Goal: Task Accomplishment & Management: Manage account settings

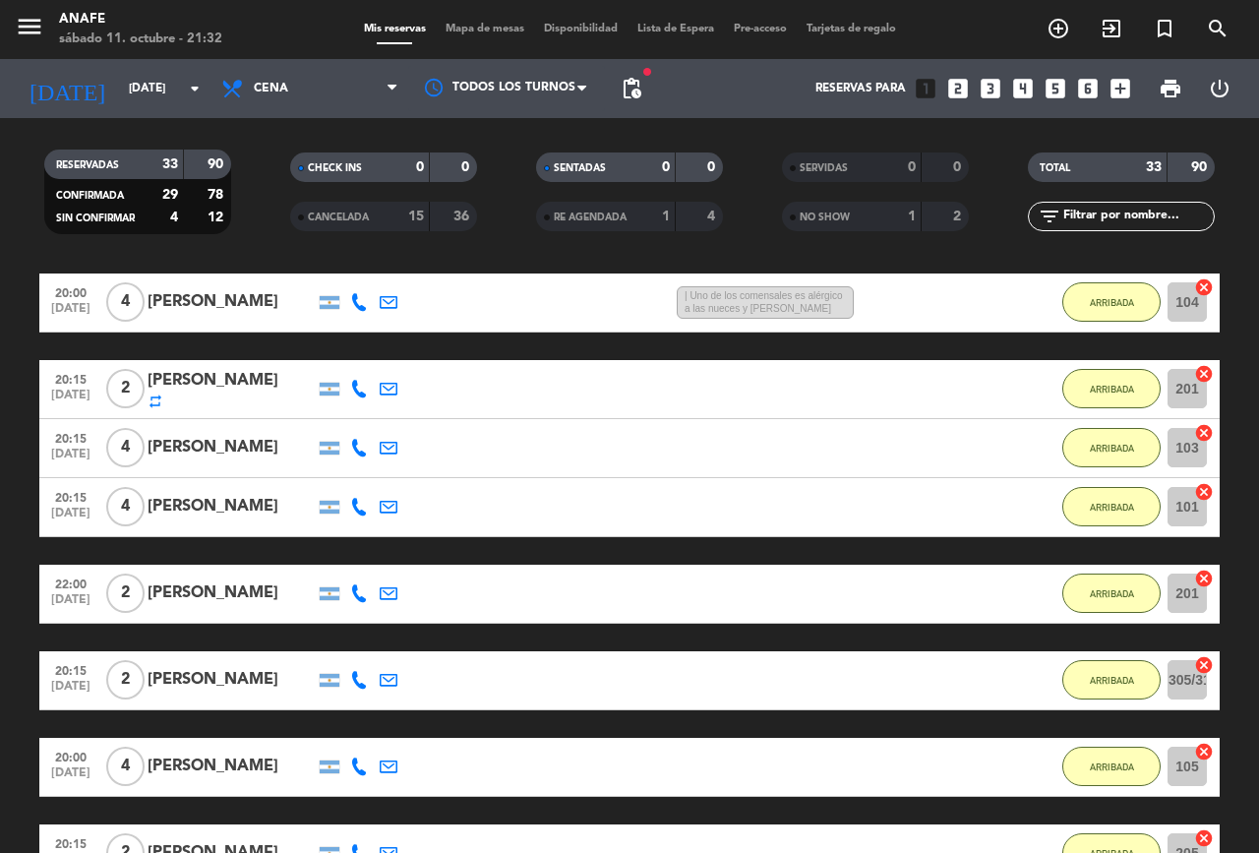
scroll to position [435, 0]
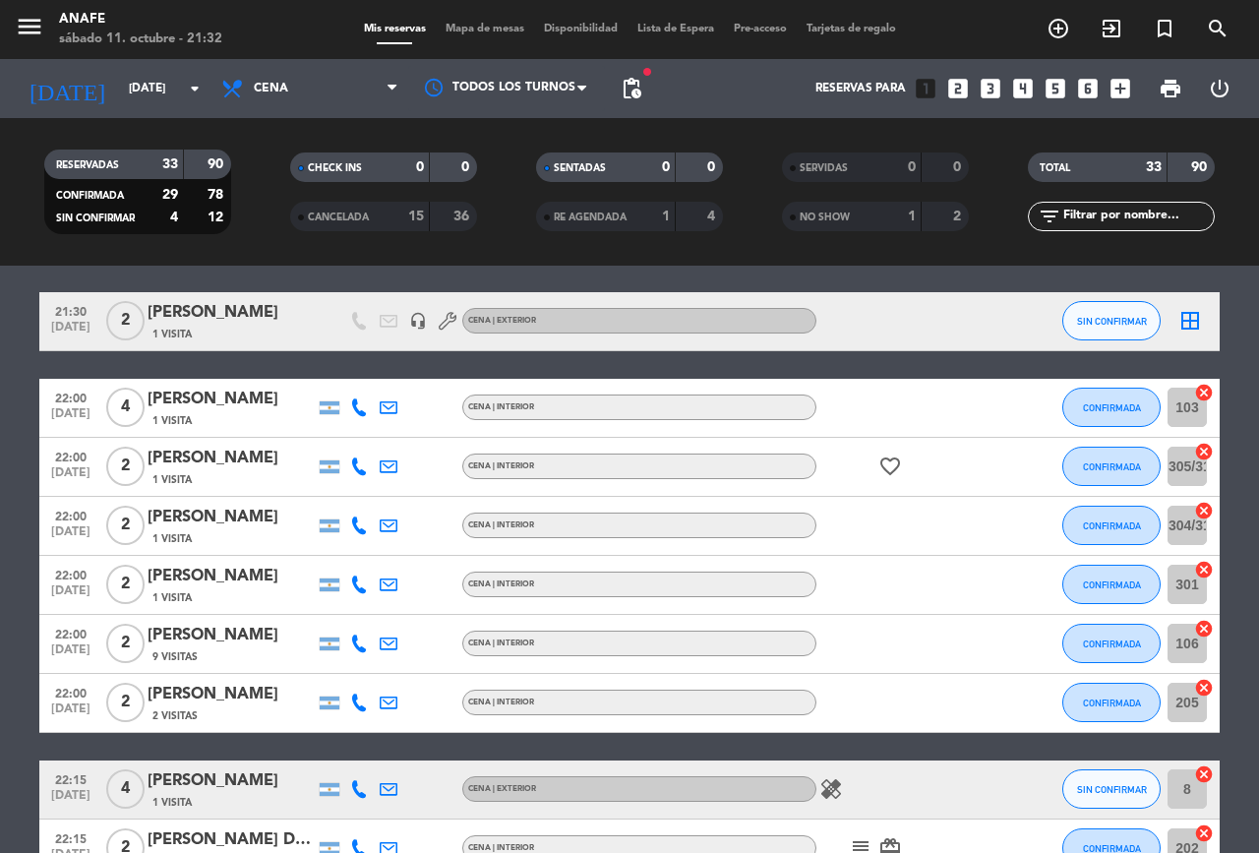
scroll to position [1592, 0]
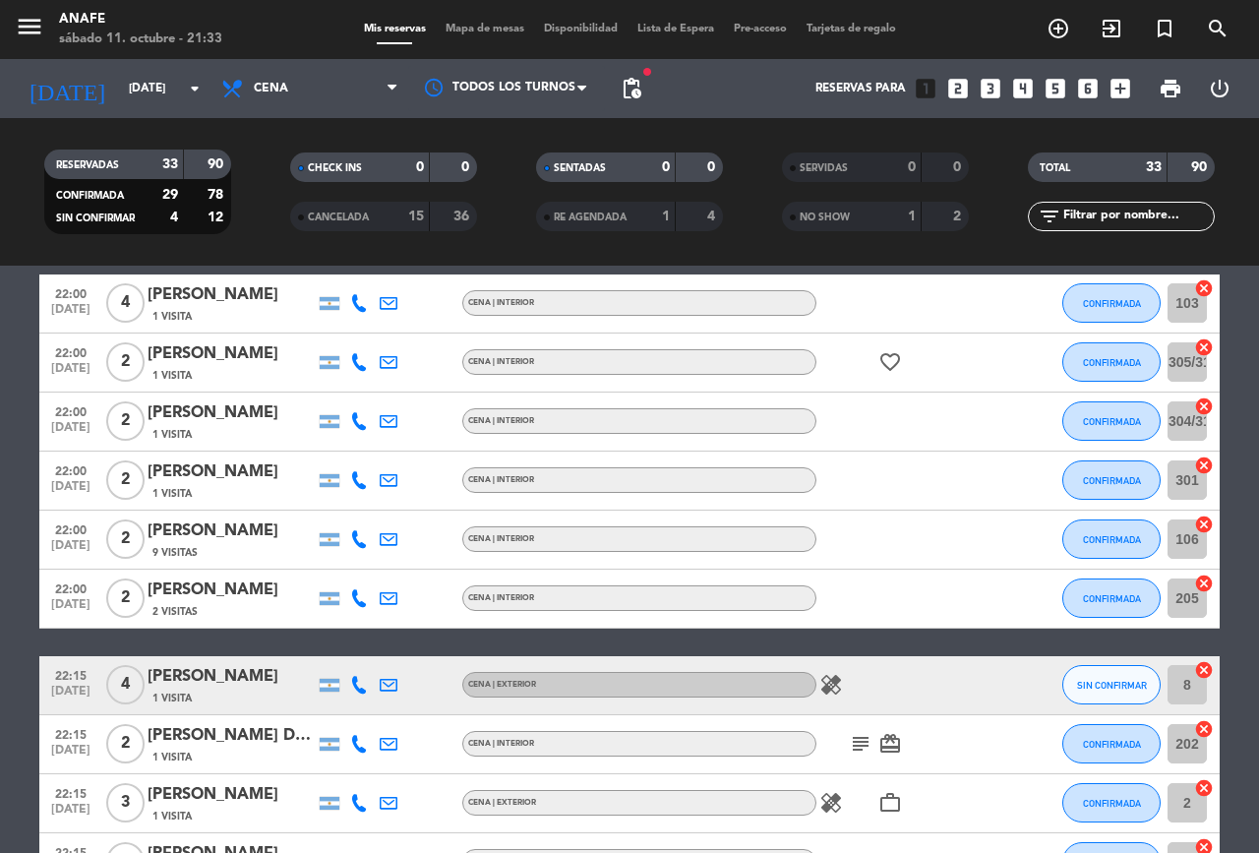
click at [423, 840] on div at bounding box center [417, 862] width 29 height 58
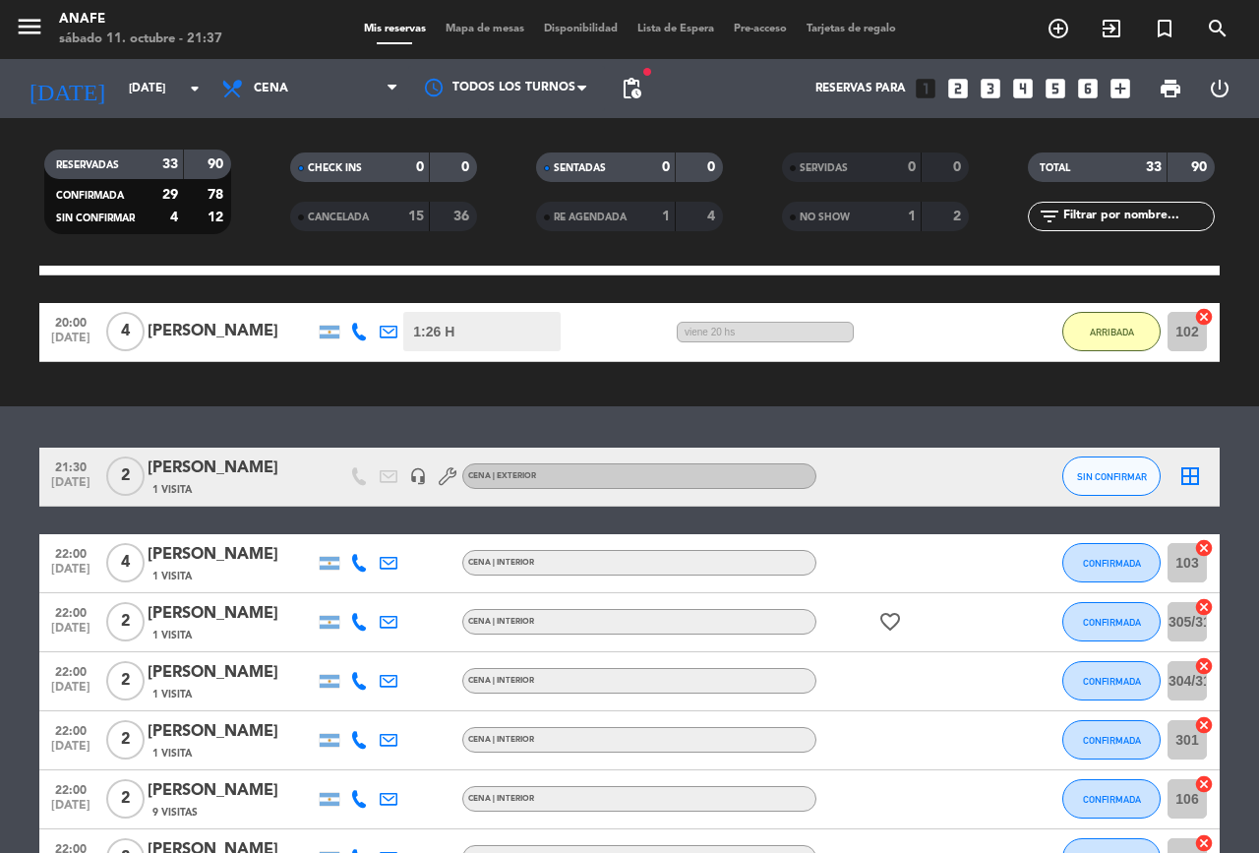
scroll to position [1333, 0]
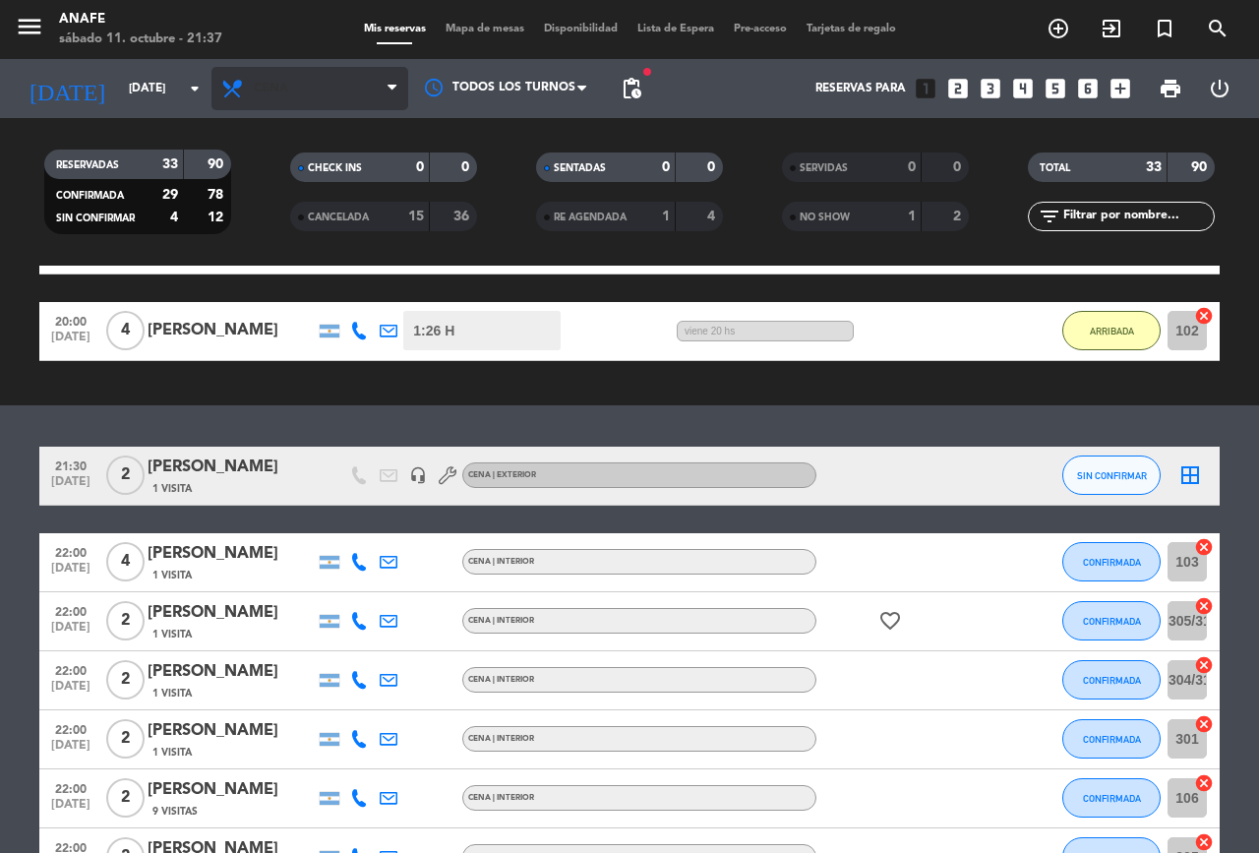
click at [243, 88] on icon at bounding box center [234, 89] width 29 height 24
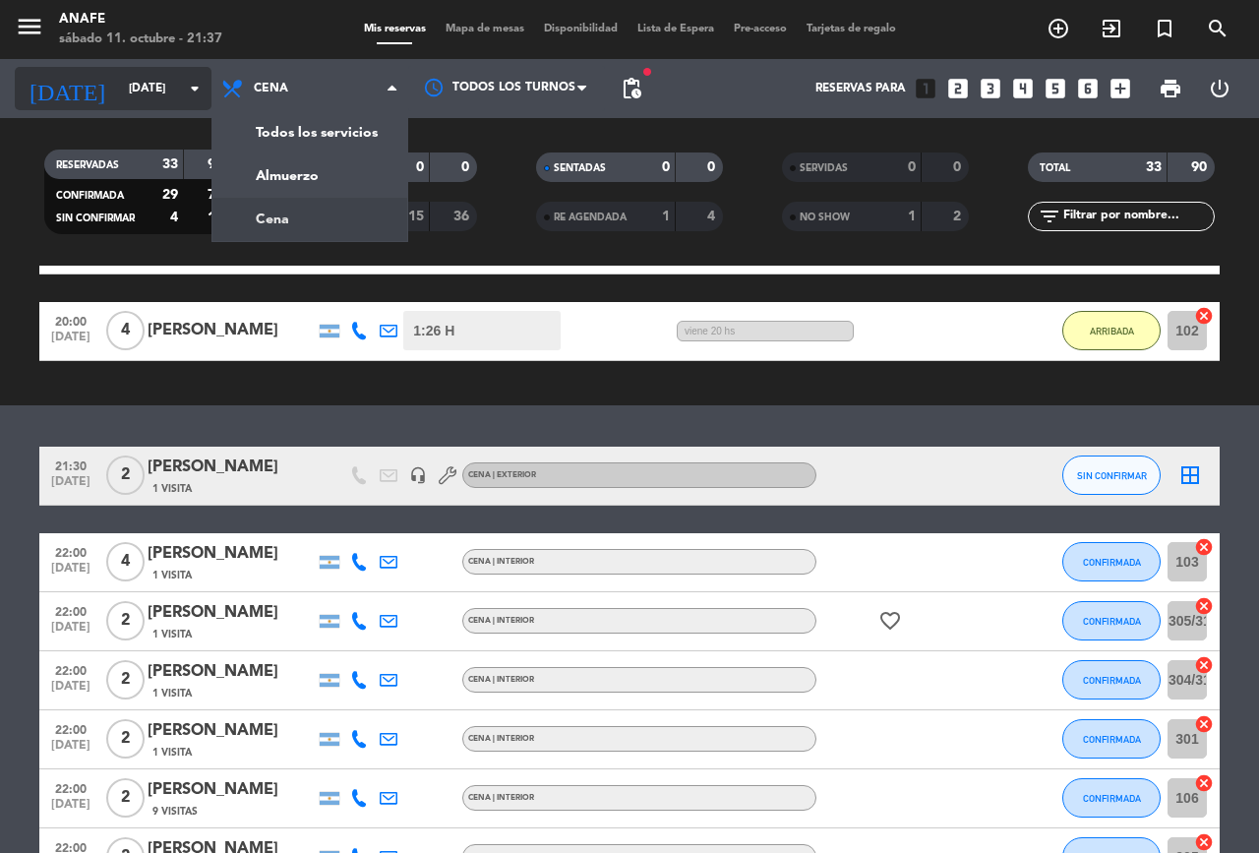
click at [119, 79] on input "[DATE]" at bounding box center [197, 88] width 156 height 33
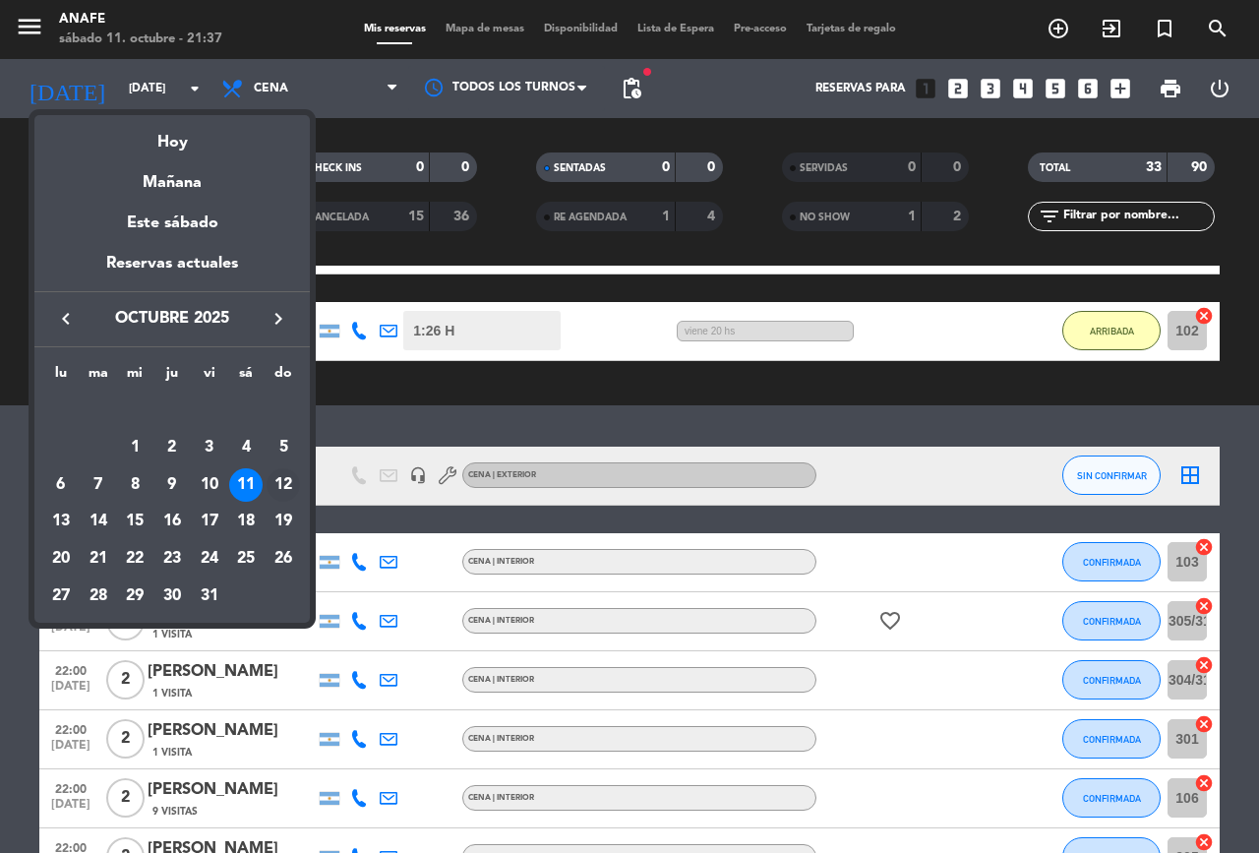
click at [283, 484] on div "12" at bounding box center [282, 484] width 33 height 33
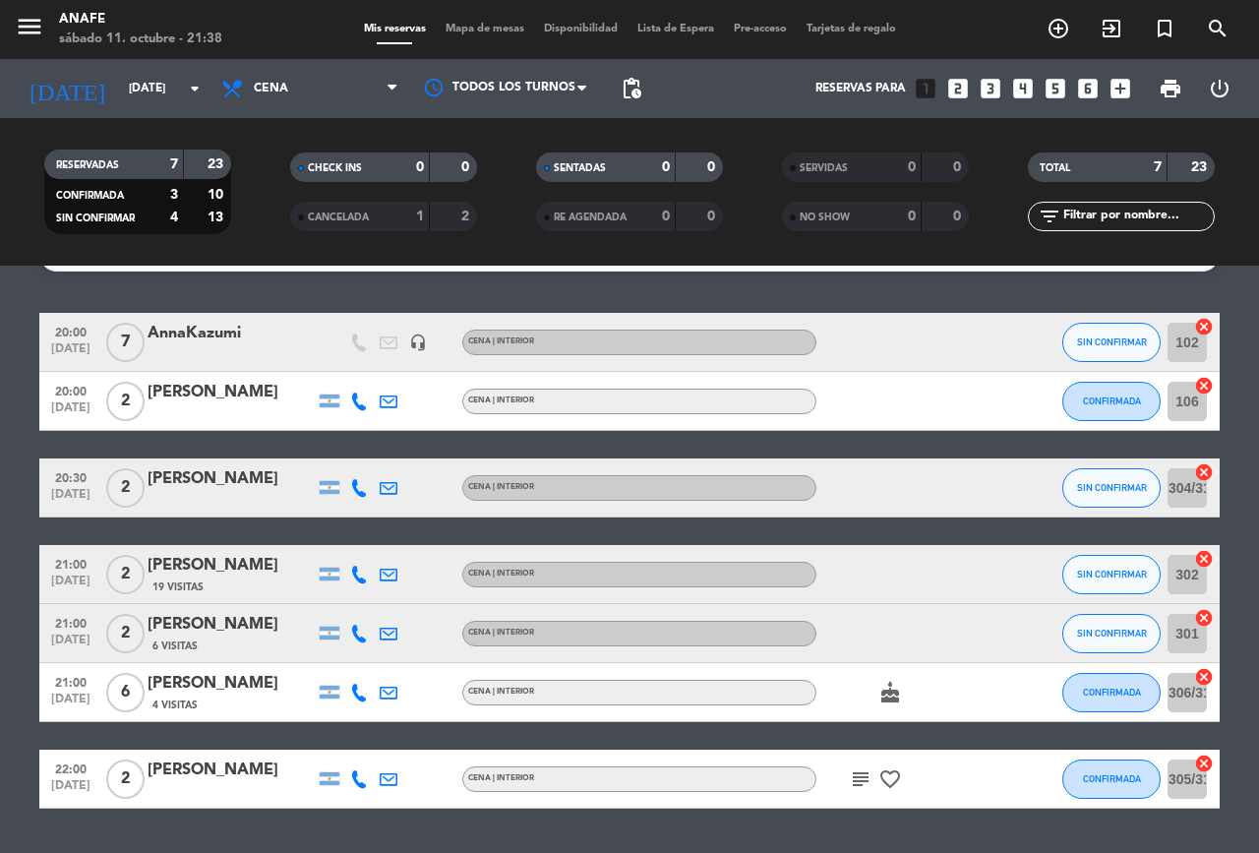
scroll to position [44, 0]
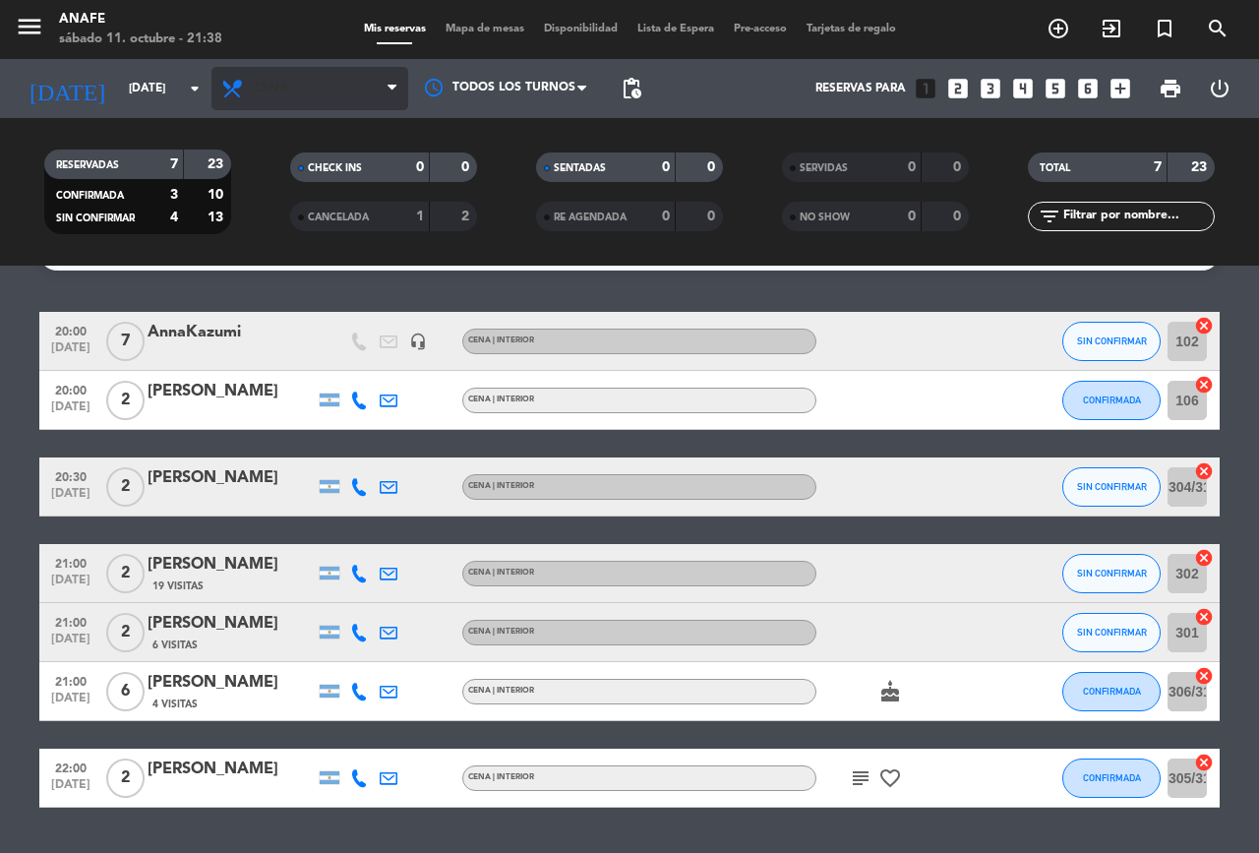
click at [299, 98] on span "Cena" at bounding box center [309, 88] width 197 height 43
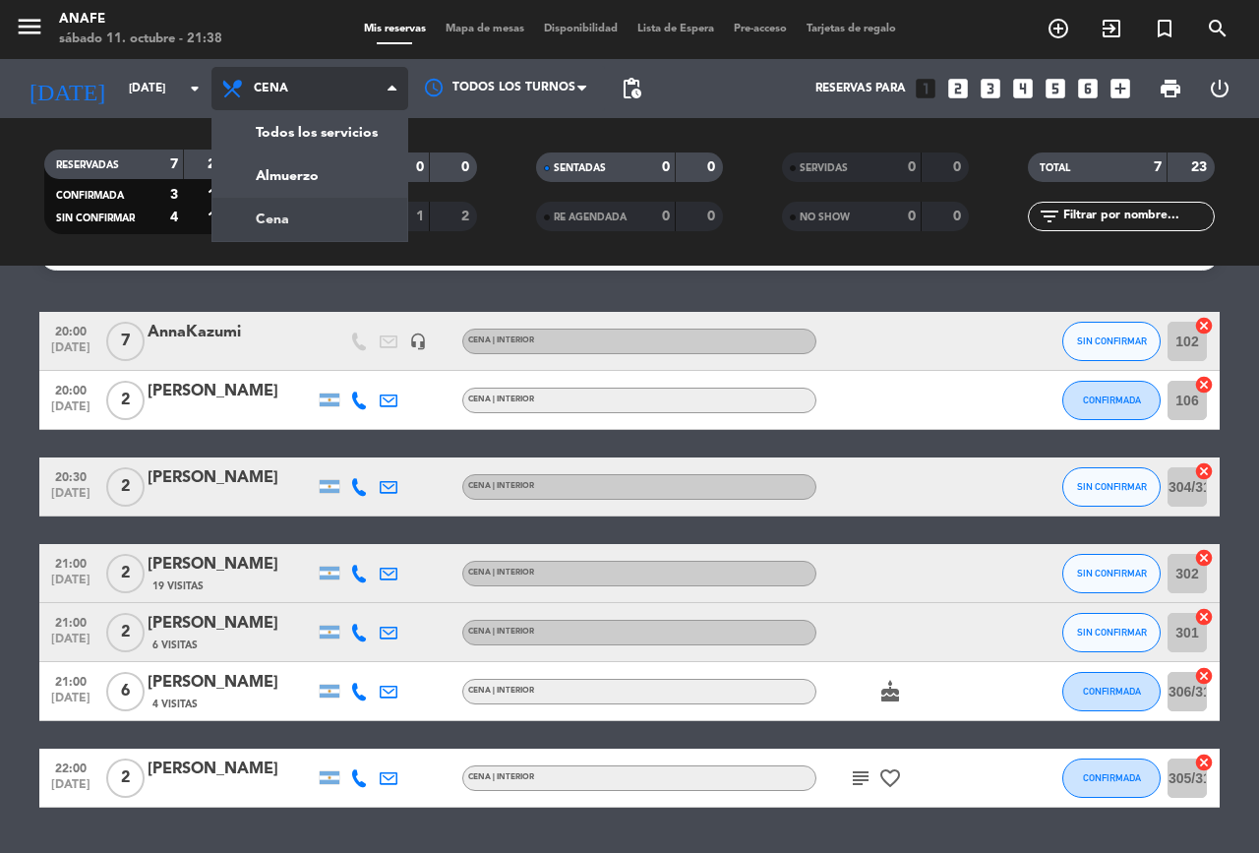
click at [339, 179] on div "menu [PERSON_NAME][DATE] 11. octubre - 21:38 Mis reservas Mapa de mesas Disponi…" at bounding box center [629, 132] width 1259 height 265
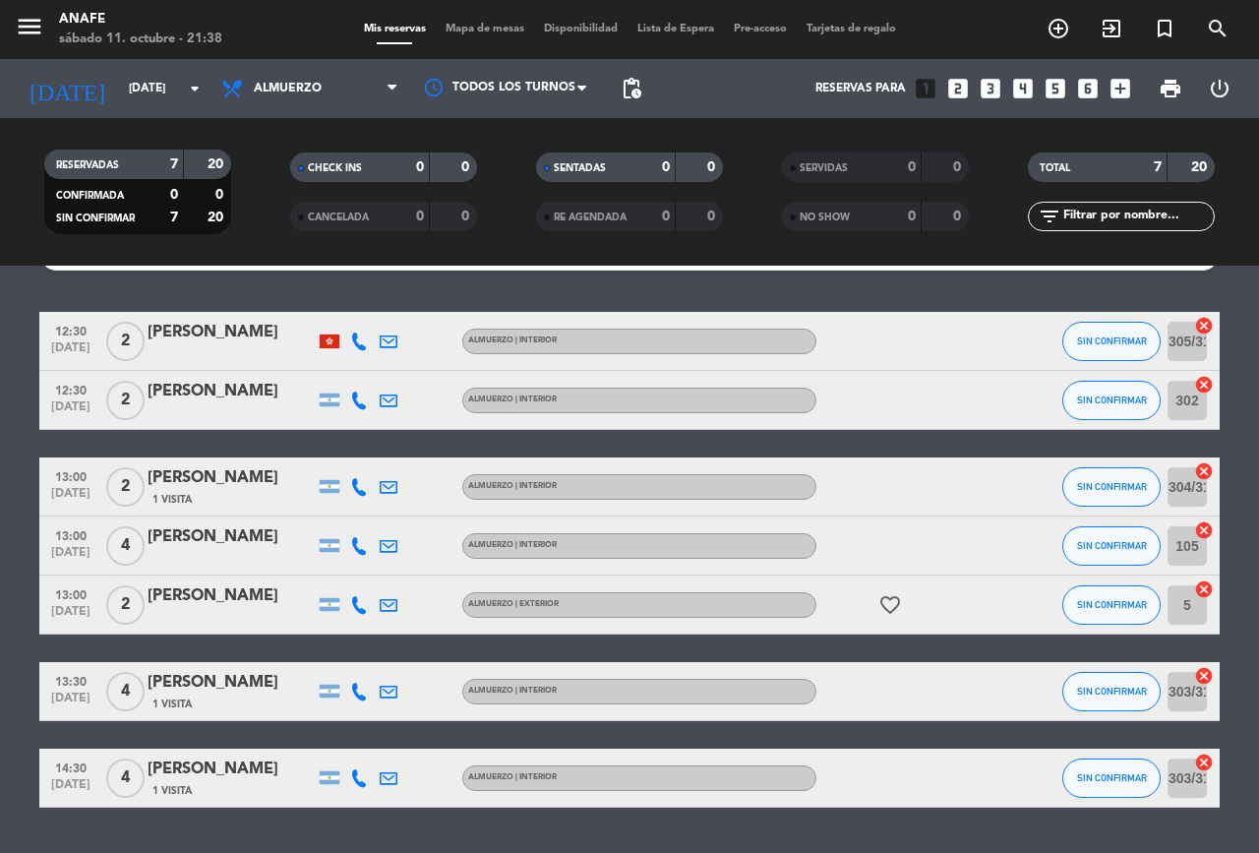
scroll to position [97, 0]
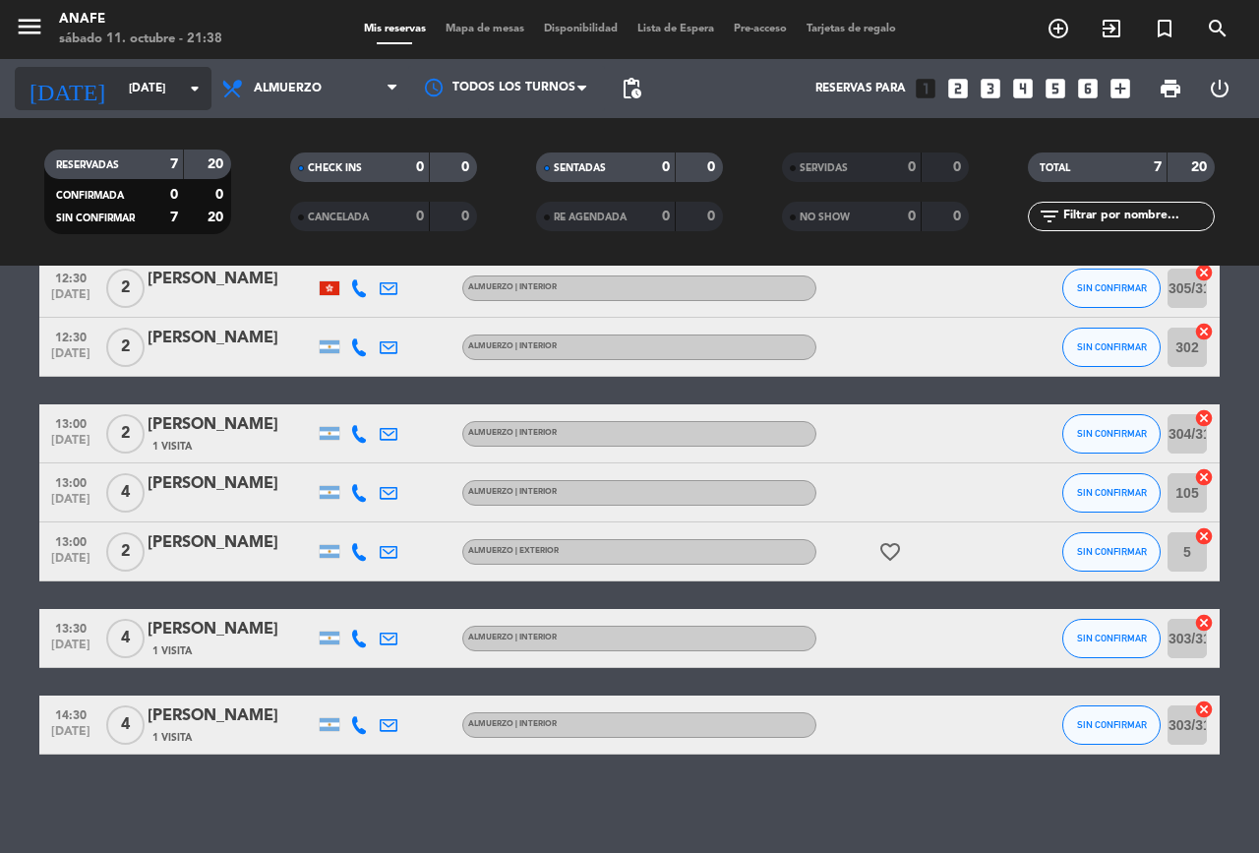
click at [126, 93] on input "[DATE]" at bounding box center [197, 88] width 156 height 33
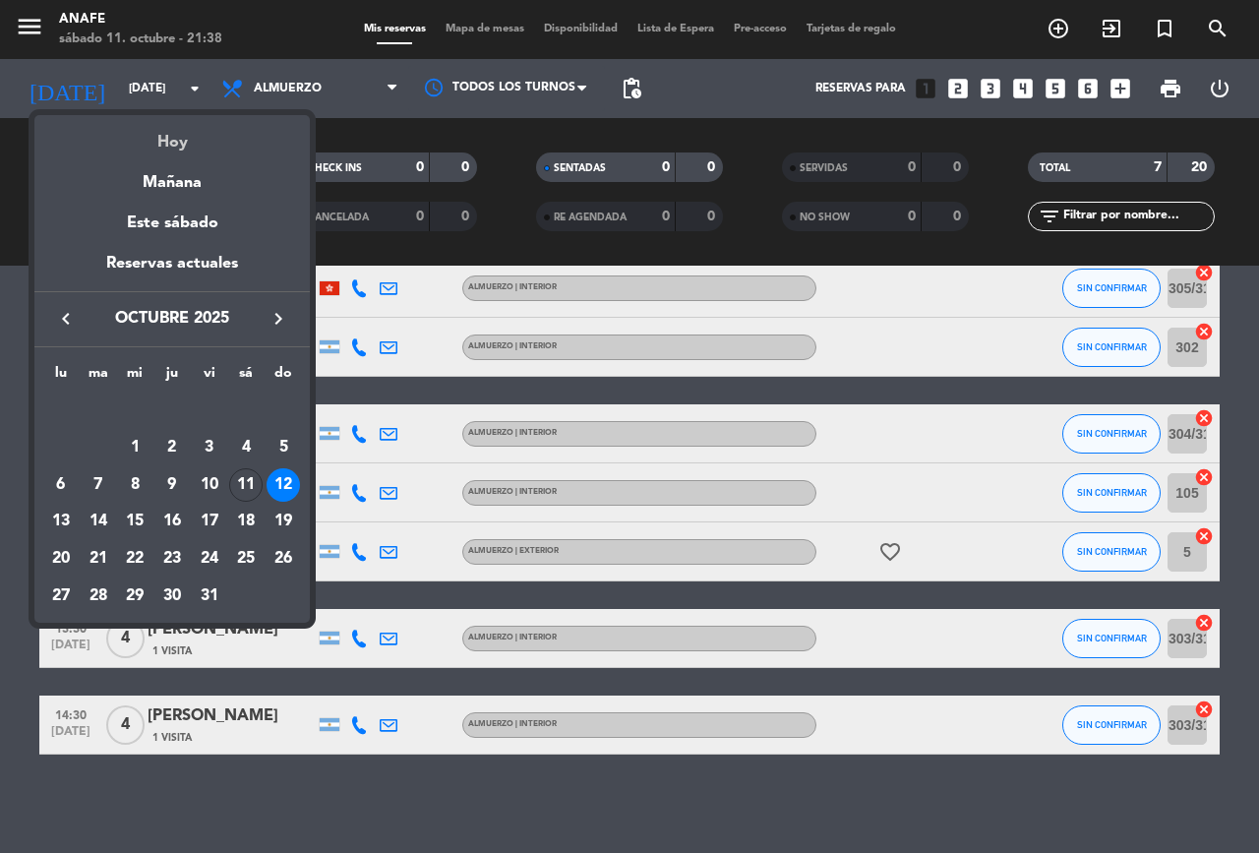
click at [177, 143] on div "Hoy" at bounding box center [171, 135] width 275 height 40
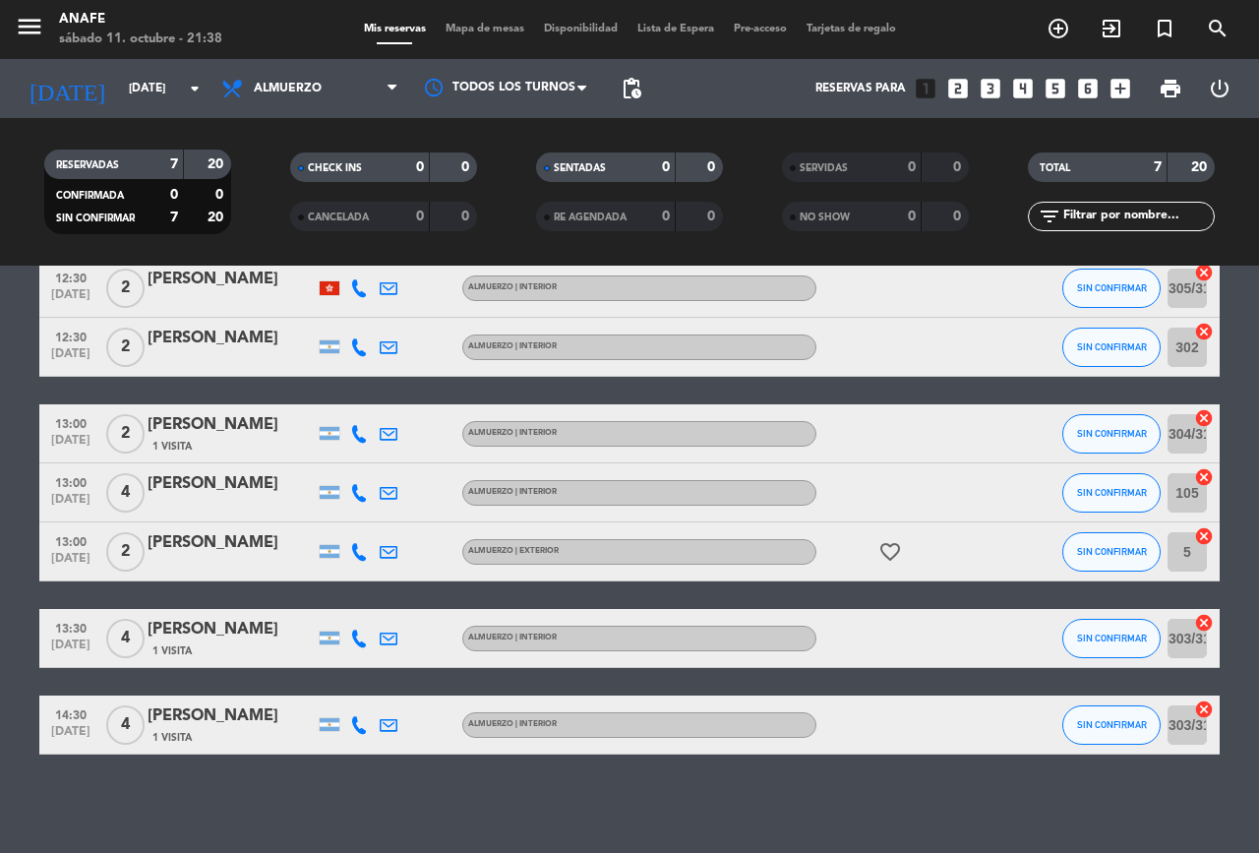
type input "[DATE]"
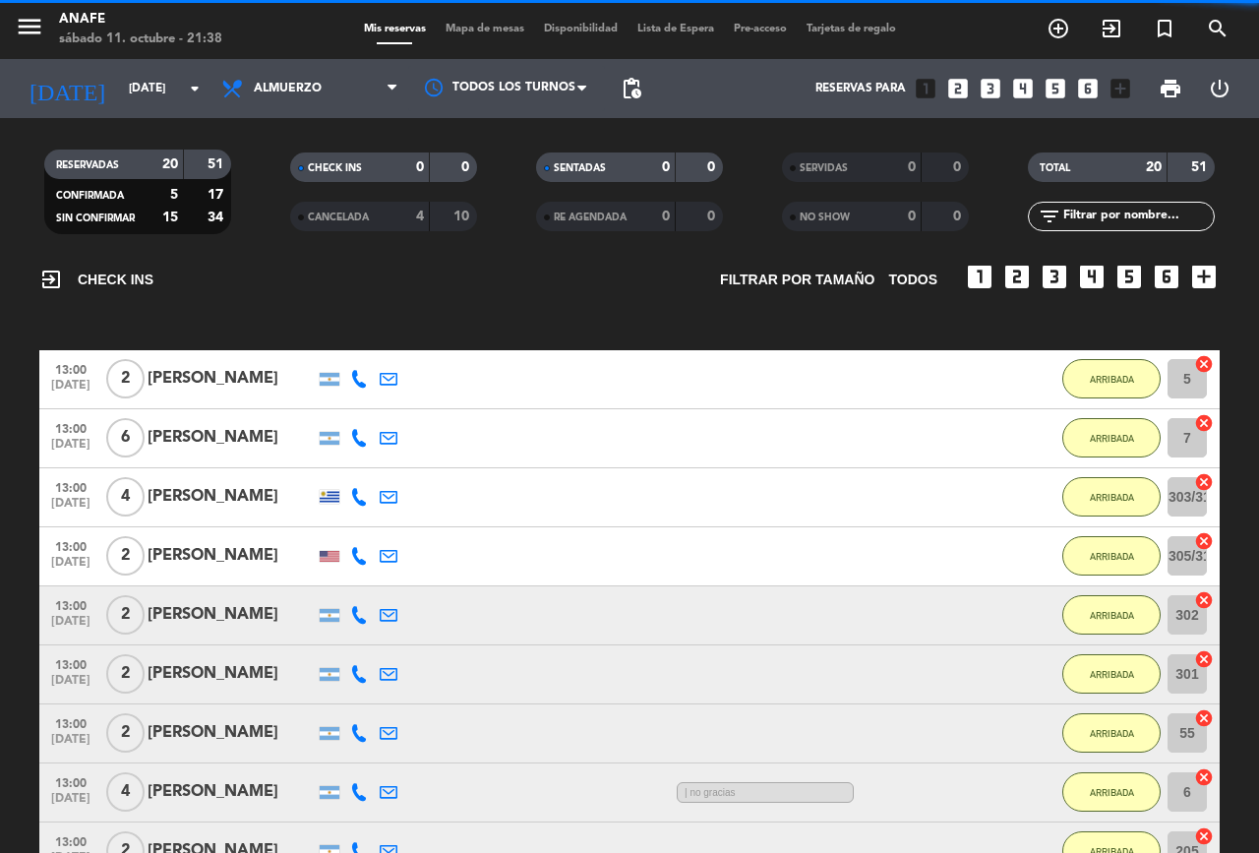
scroll to position [1096, 0]
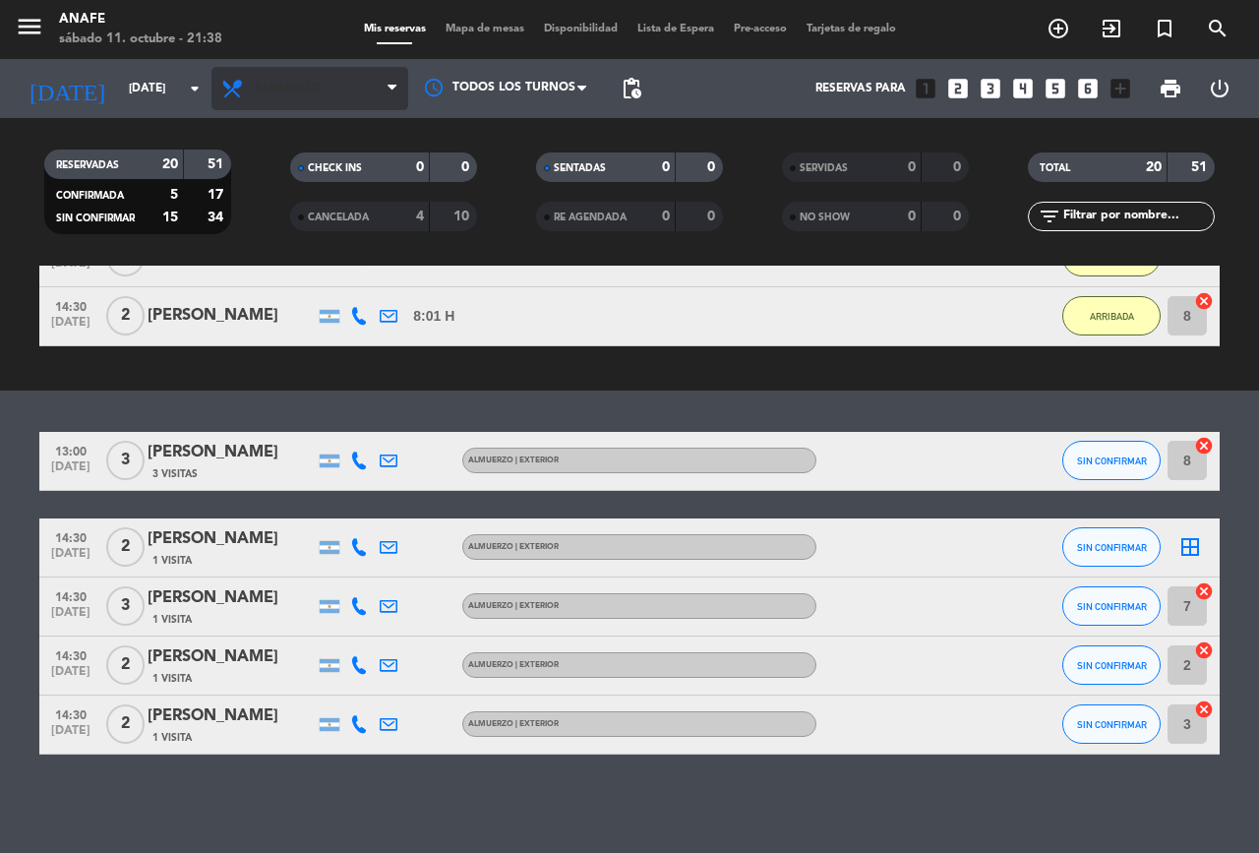
click at [305, 90] on span "Almuerzo" at bounding box center [288, 89] width 68 height 14
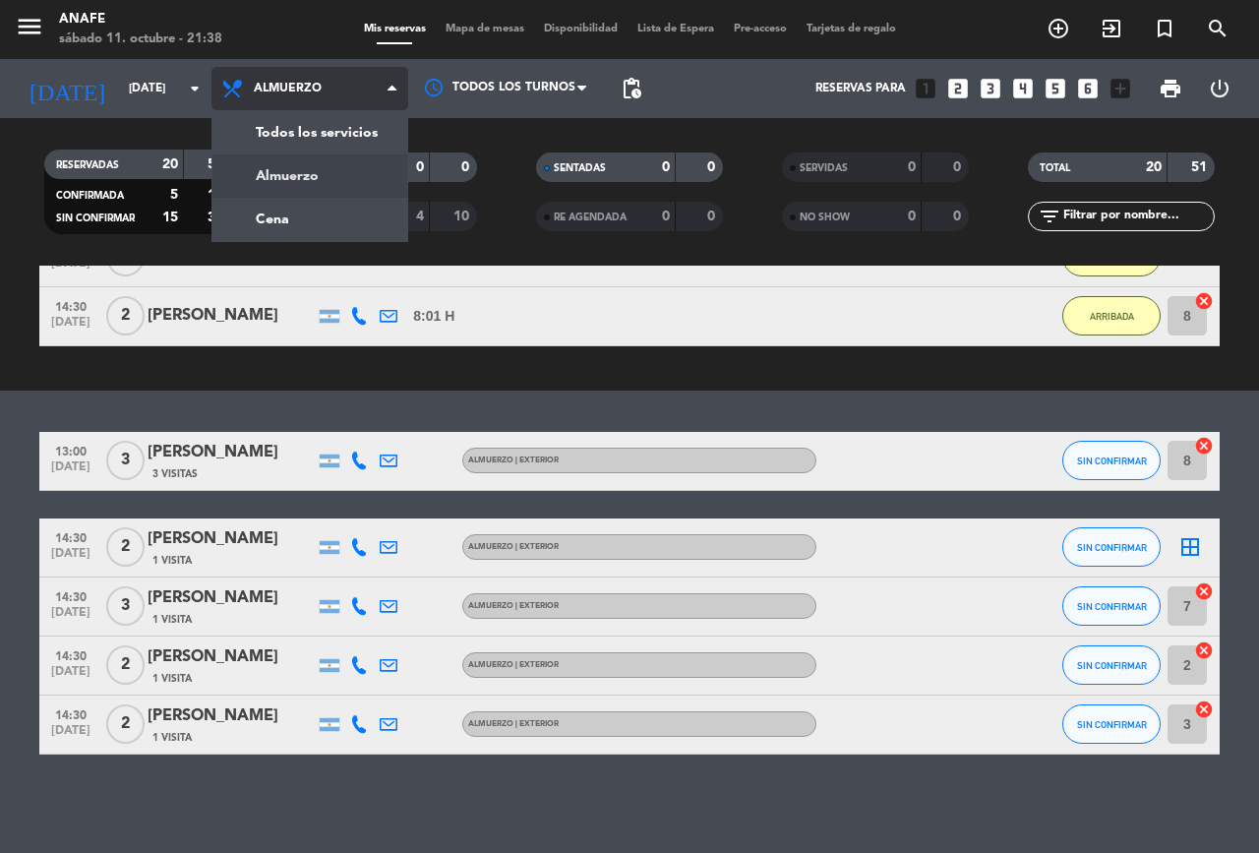
click at [314, 224] on div "menu [PERSON_NAME][DATE] 11. octubre - 21:38 Mis reservas Mapa de mesas Disponi…" at bounding box center [629, 132] width 1259 height 265
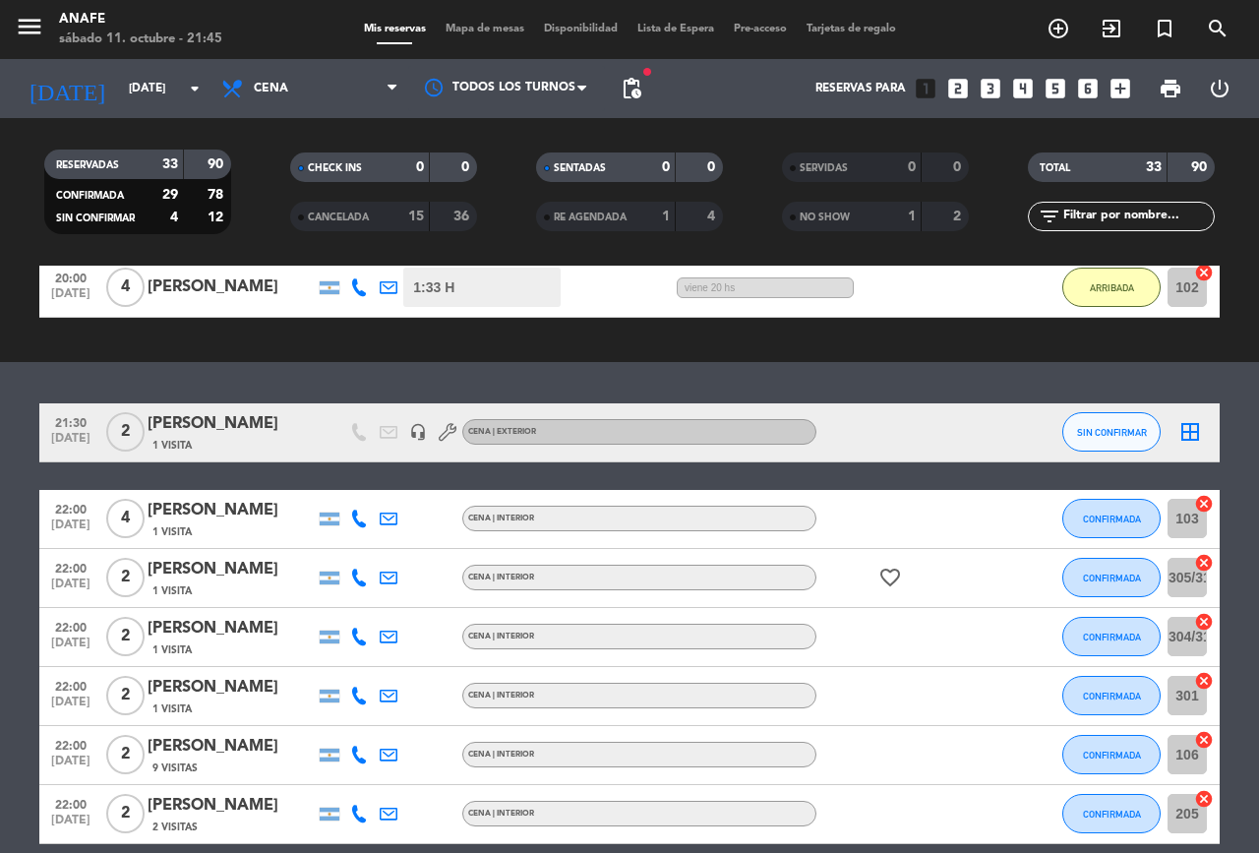
scroll to position [1342, 0]
